Goal: Information Seeking & Learning: Learn about a topic

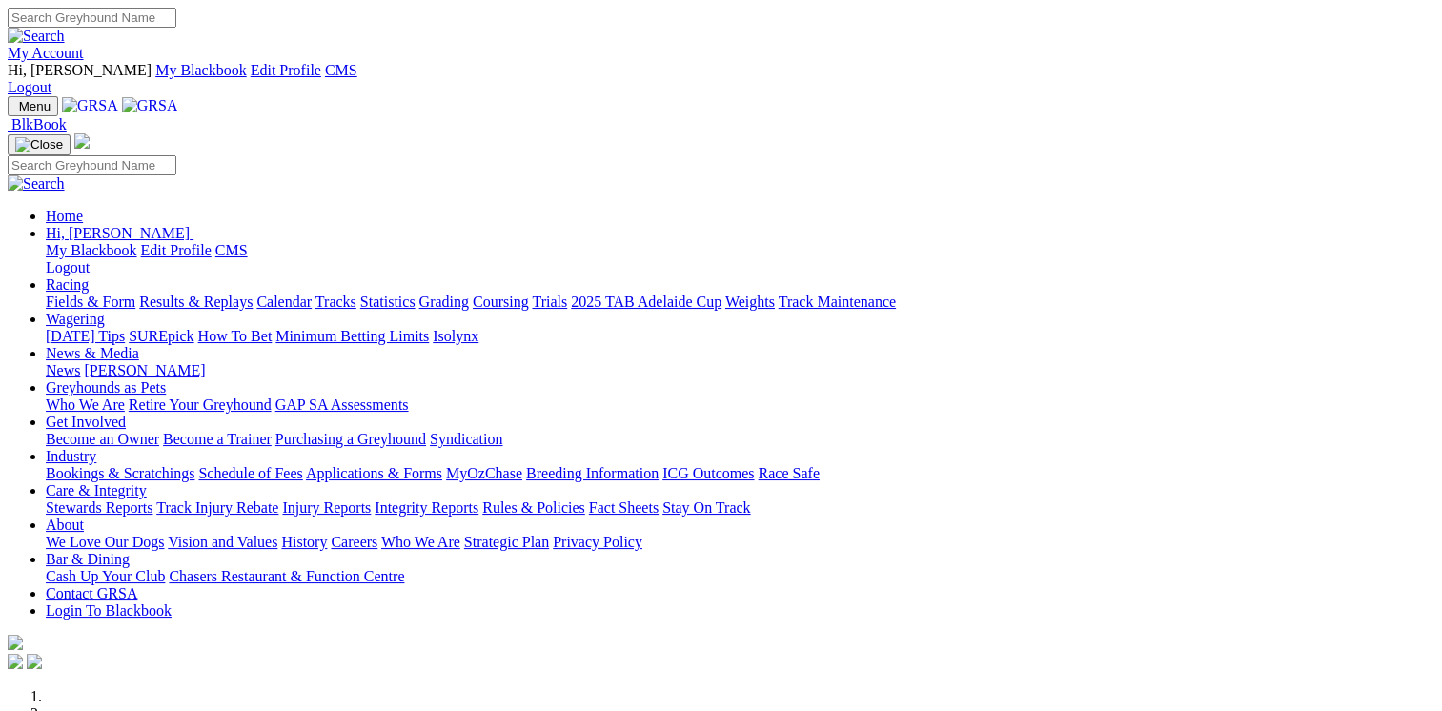
click at [147, 482] on link "Care & Integrity" at bounding box center [96, 490] width 101 height 16
click at [153, 500] on link "Stewards Reports" at bounding box center [99, 508] width 107 height 16
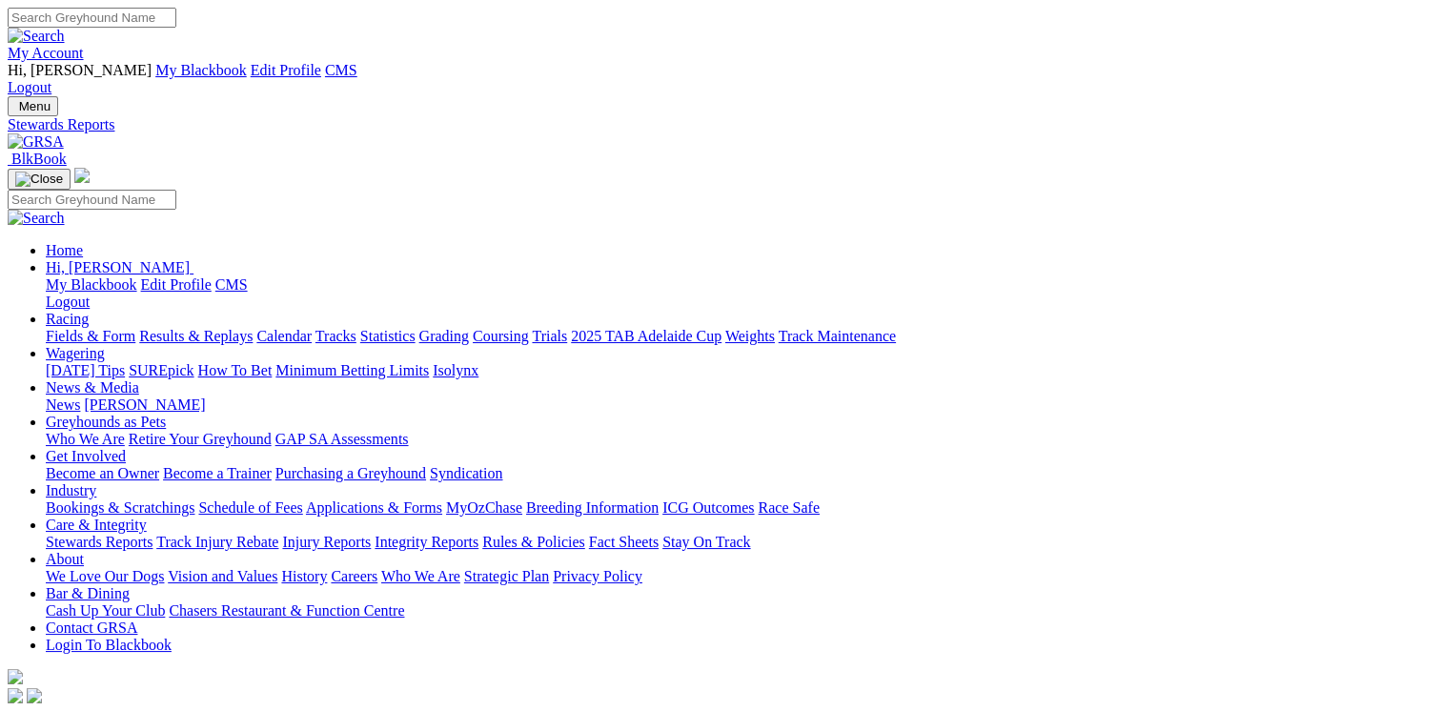
click at [442, 500] on link "Applications & Forms" at bounding box center [374, 508] width 136 height 16
click at [147, 517] on link "Care & Integrity" at bounding box center [96, 525] width 101 height 16
